Goal: Find specific page/section: Find specific page/section

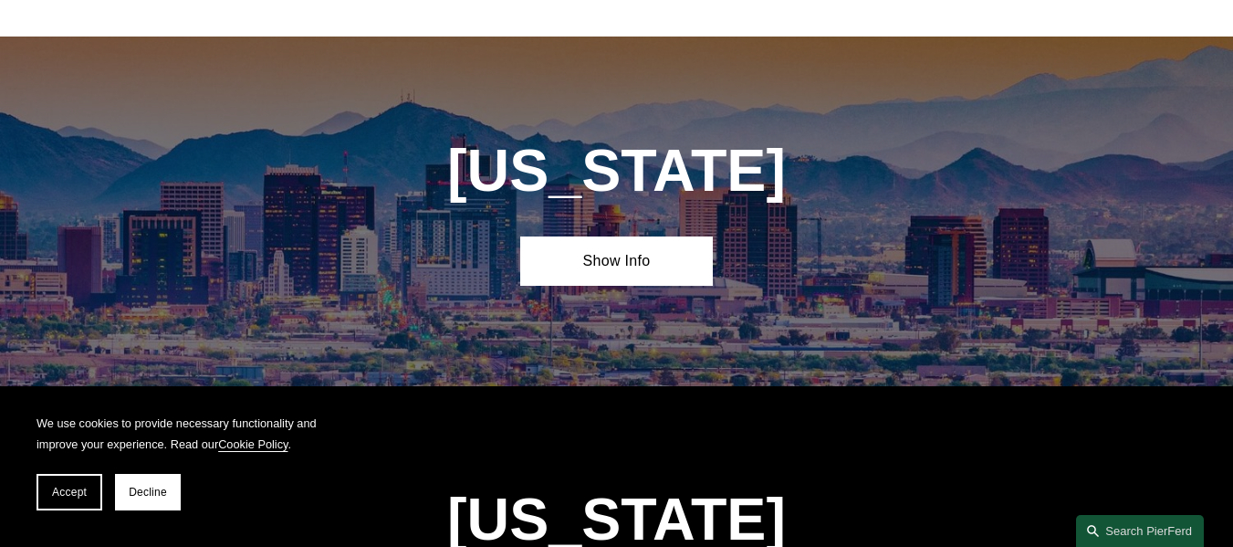
scroll to position [456, 0]
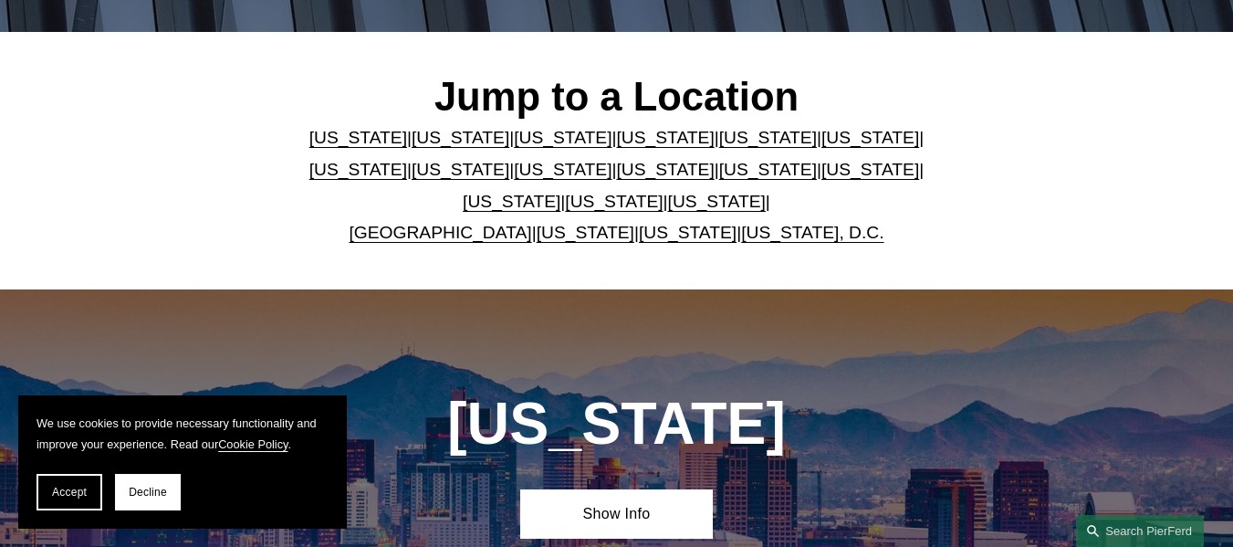
click at [514, 179] on link "[US_STATE]" at bounding box center [563, 169] width 98 height 19
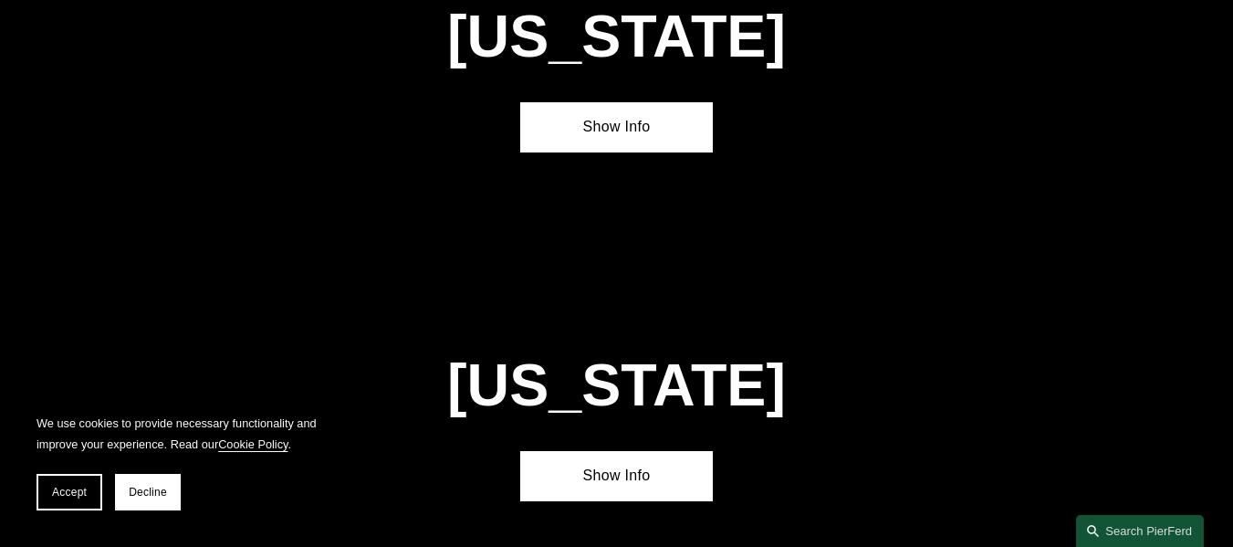
scroll to position [3755, 0]
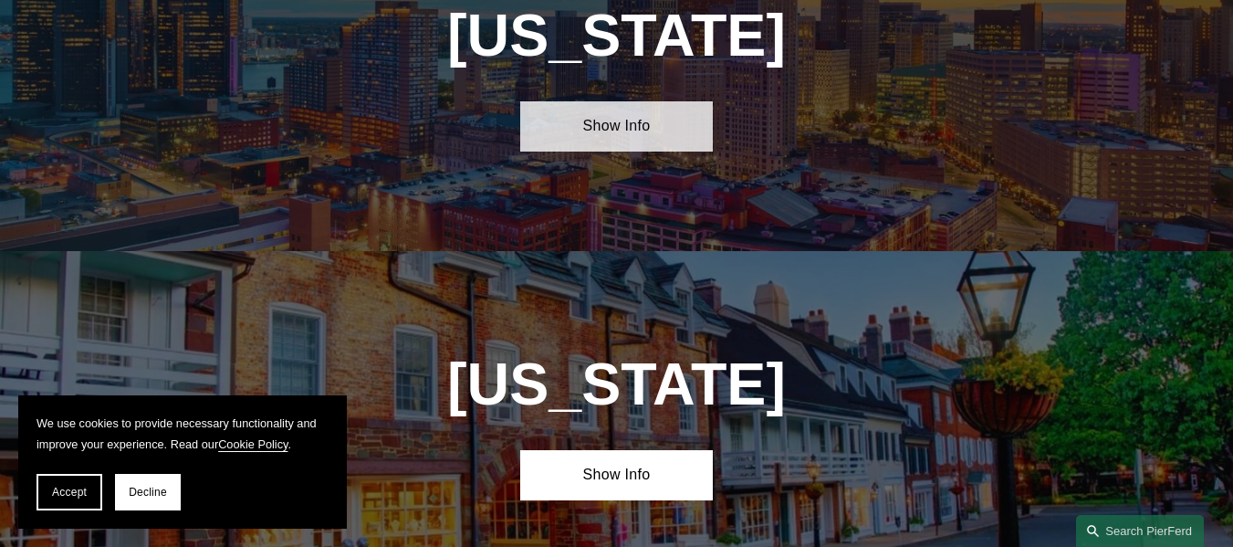
click at [655, 101] on link "Show Info" at bounding box center [617, 126] width 194 height 50
